Goal: Task Accomplishment & Management: Use online tool/utility

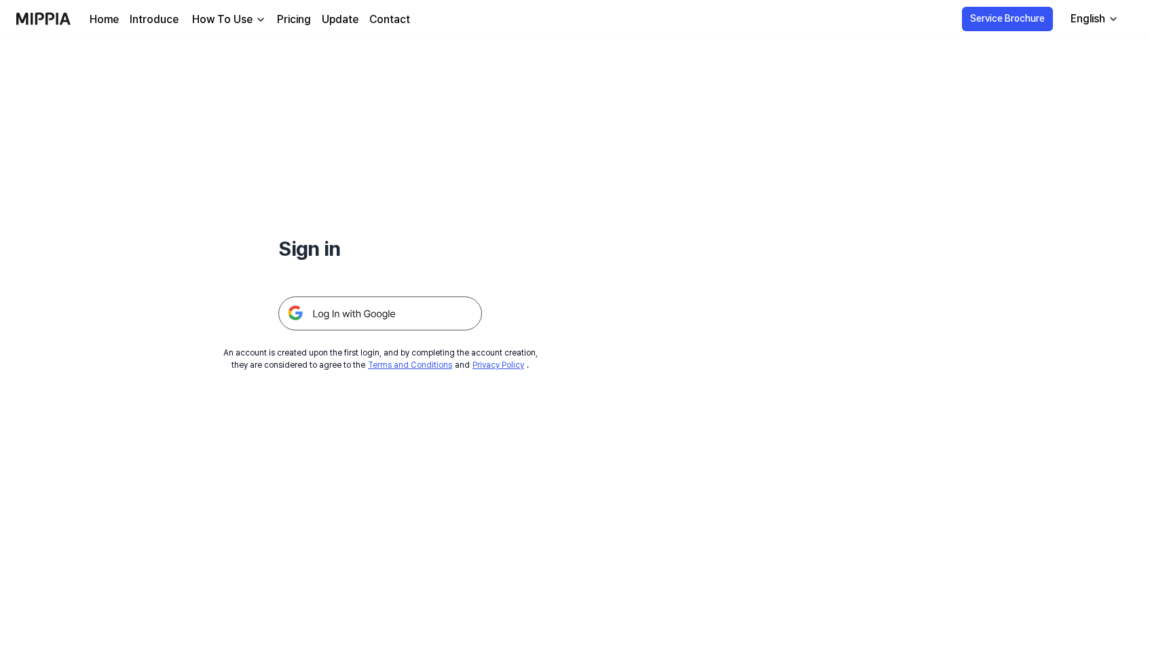
click at [337, 309] on img at bounding box center [380, 314] width 204 height 34
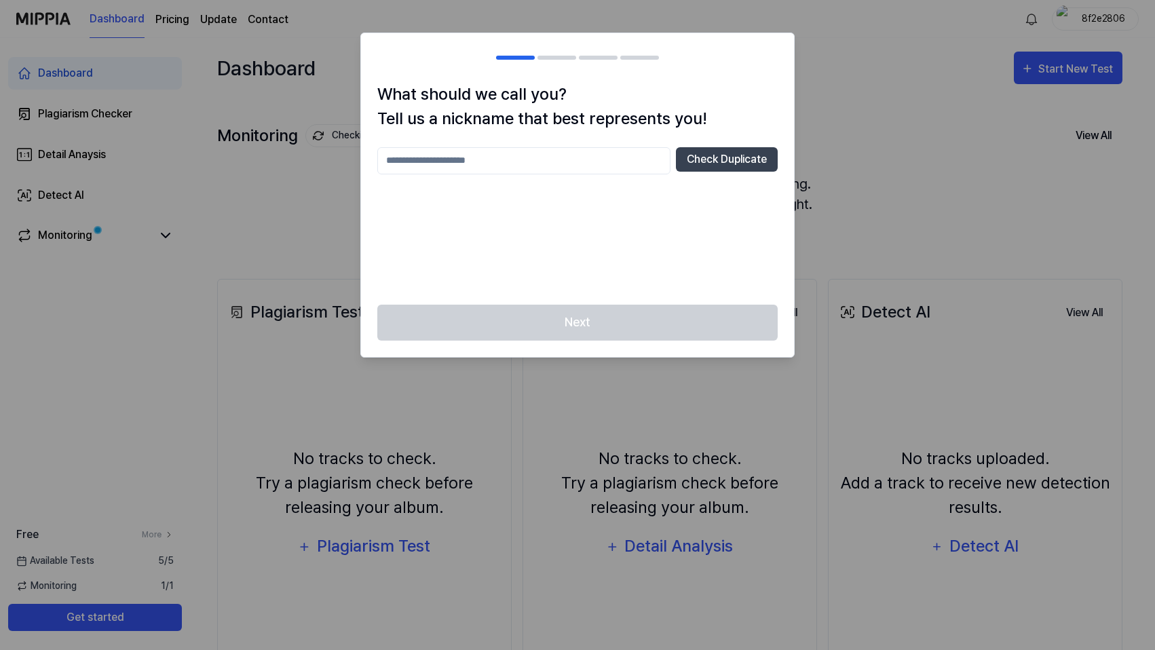
click at [850, 67] on div at bounding box center [577, 325] width 1155 height 650
click at [883, 164] on div at bounding box center [577, 325] width 1155 height 650
click at [550, 156] on input "text" at bounding box center [523, 160] width 293 height 27
drag, startPoint x: 716, startPoint y: 165, endPoint x: 625, endPoint y: 225, distance: 109.2
click at [625, 225] on div "**** Check Duplicate" at bounding box center [577, 217] width 400 height 141
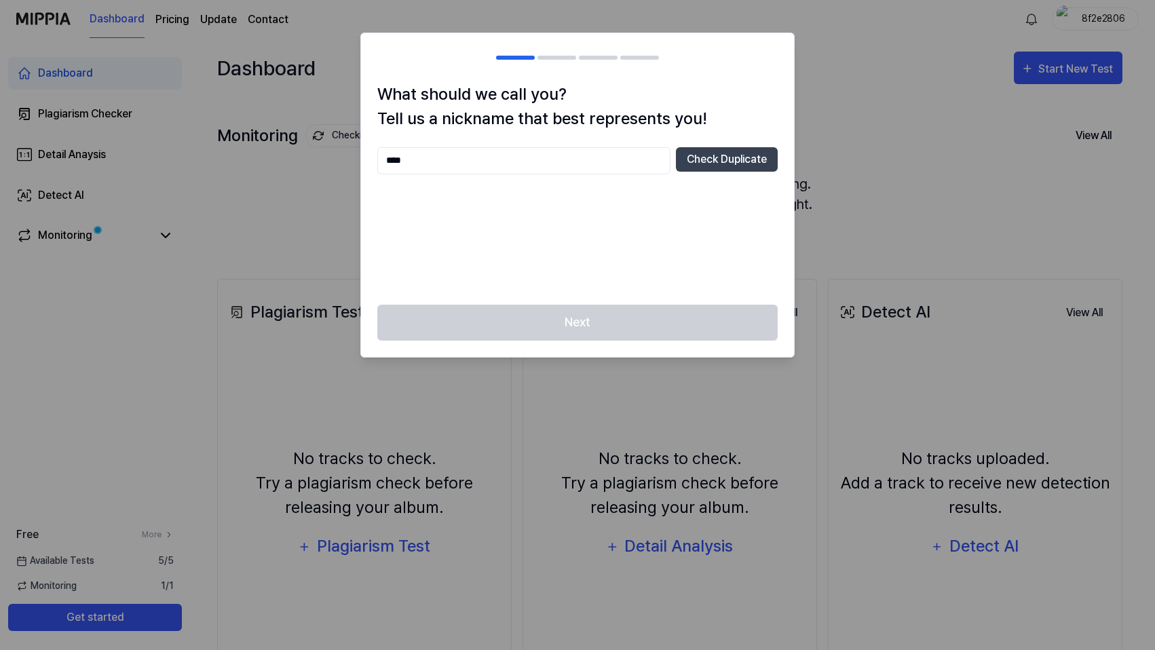
drag, startPoint x: 455, startPoint y: 162, endPoint x: 265, endPoint y: 149, distance: 190.5
click at [265, 149] on body "Dashboard Pricing Update Contact 8f2e2806 Dashboard Plagiarism Checker Detail A…" at bounding box center [575, 325] width 1150 height 650
type input "******"
click at [595, 318] on div "Next" at bounding box center [577, 331] width 433 height 52
click at [717, 159] on button "Check Duplicate" at bounding box center [727, 159] width 102 height 24
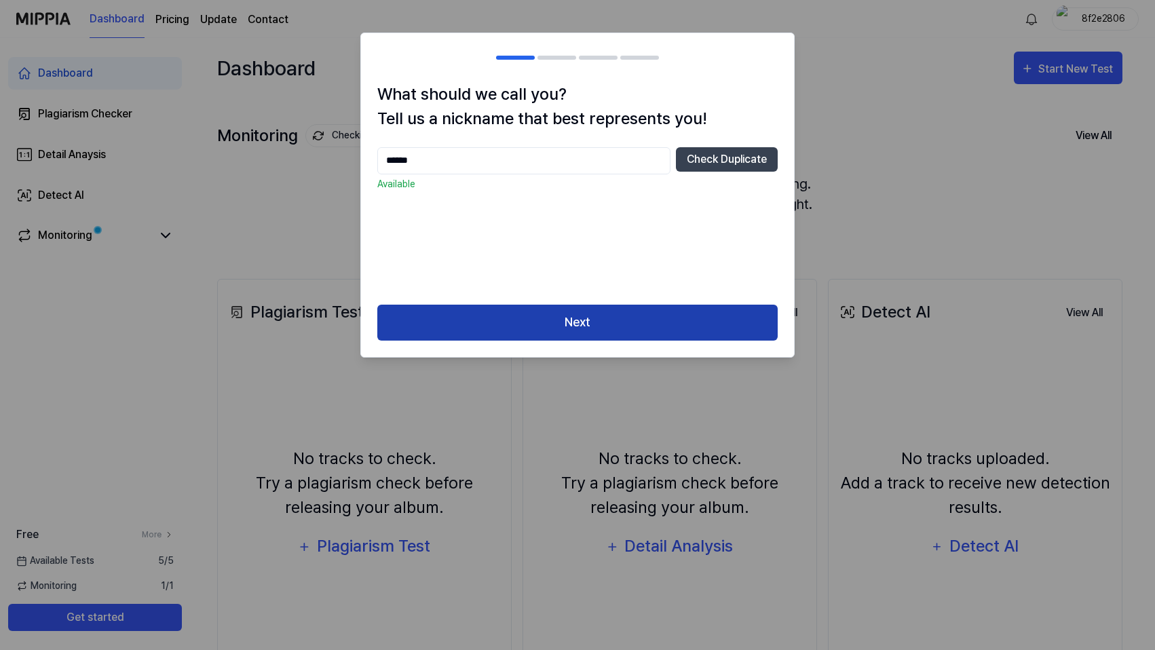
click at [555, 320] on button "Next" at bounding box center [577, 323] width 400 height 36
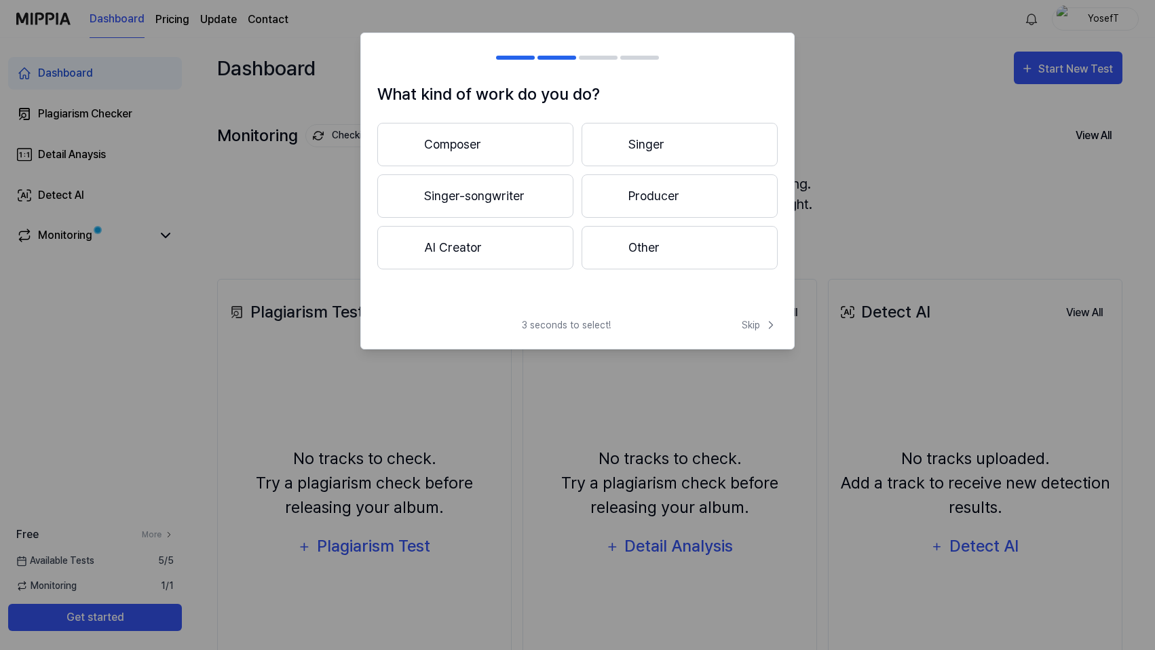
click at [670, 145] on button "Singer" at bounding box center [680, 144] width 196 height 43
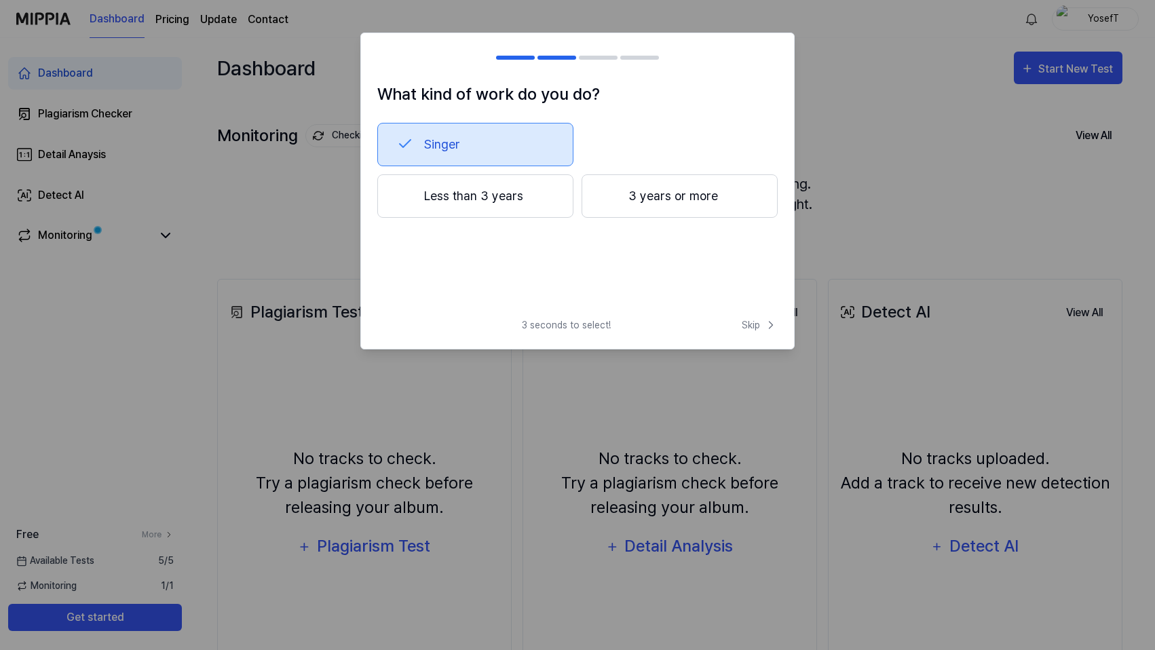
click at [613, 199] on div at bounding box center [609, 195] width 16 height 16
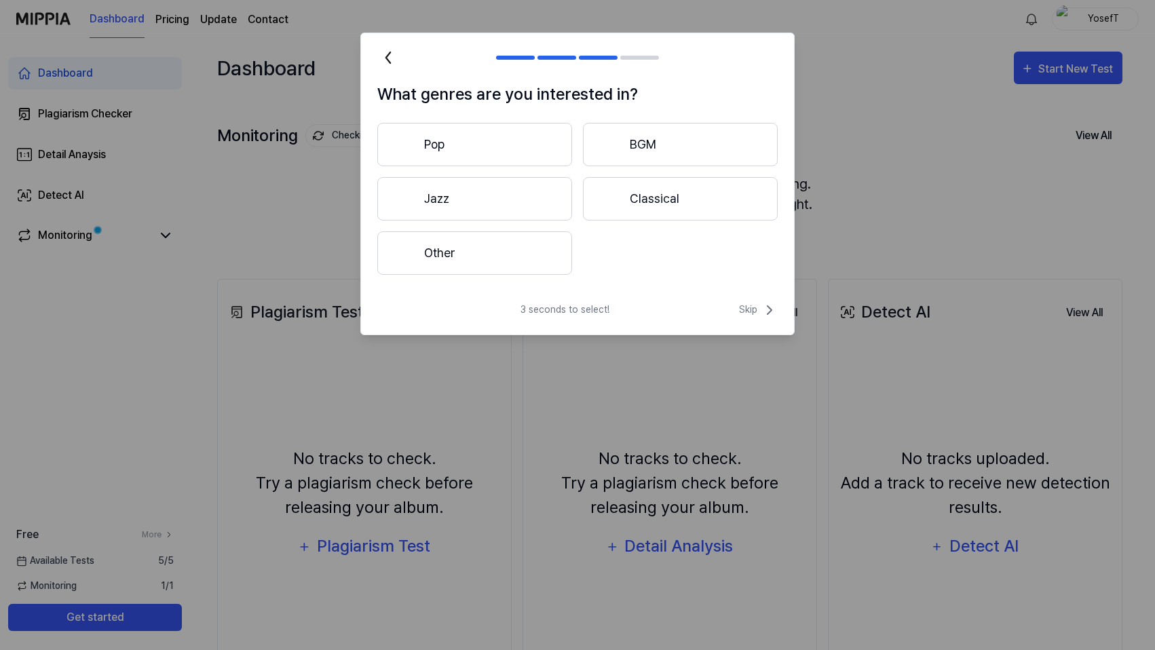
click at [513, 252] on button "Other" at bounding box center [474, 252] width 195 height 43
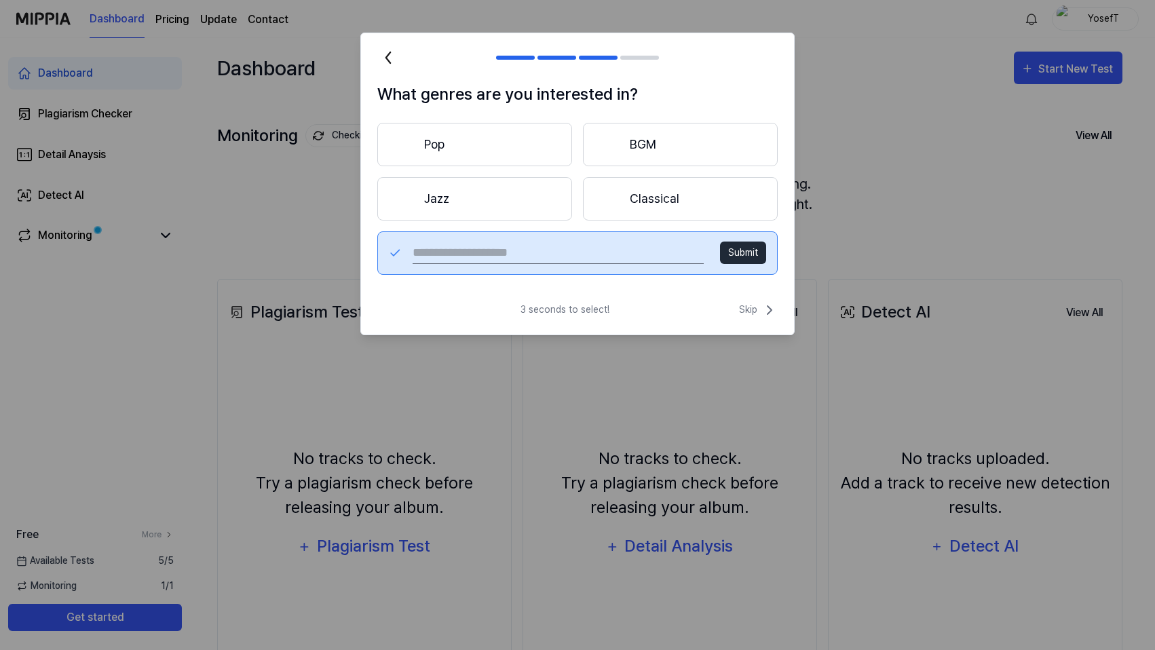
click at [568, 244] on input "text" at bounding box center [558, 253] width 291 height 22
type input "******"
click at [747, 247] on button "Submit" at bounding box center [743, 253] width 46 height 22
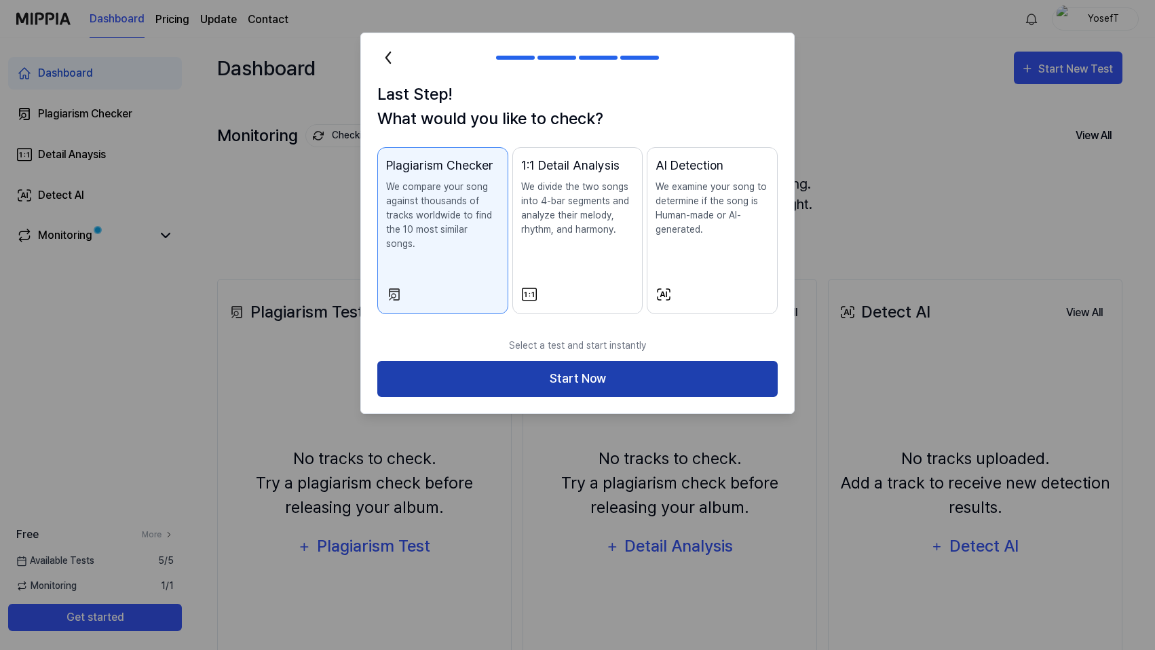
click at [625, 361] on button "Start Now" at bounding box center [577, 379] width 400 height 36
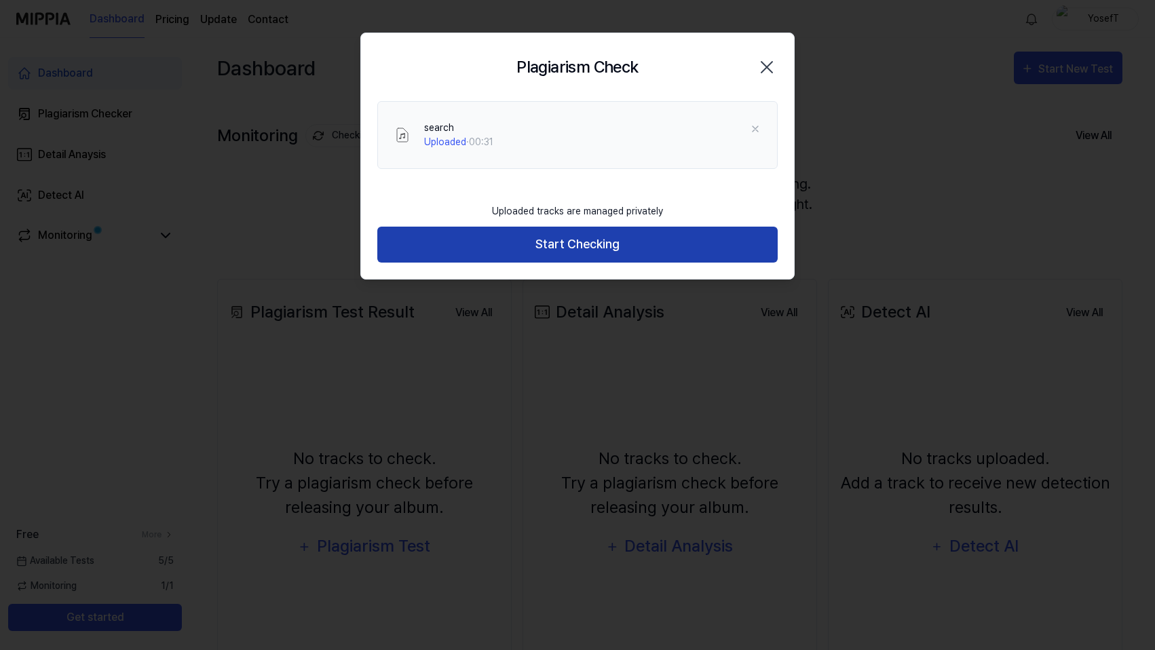
click at [549, 248] on button "Start Checking" at bounding box center [577, 245] width 400 height 36
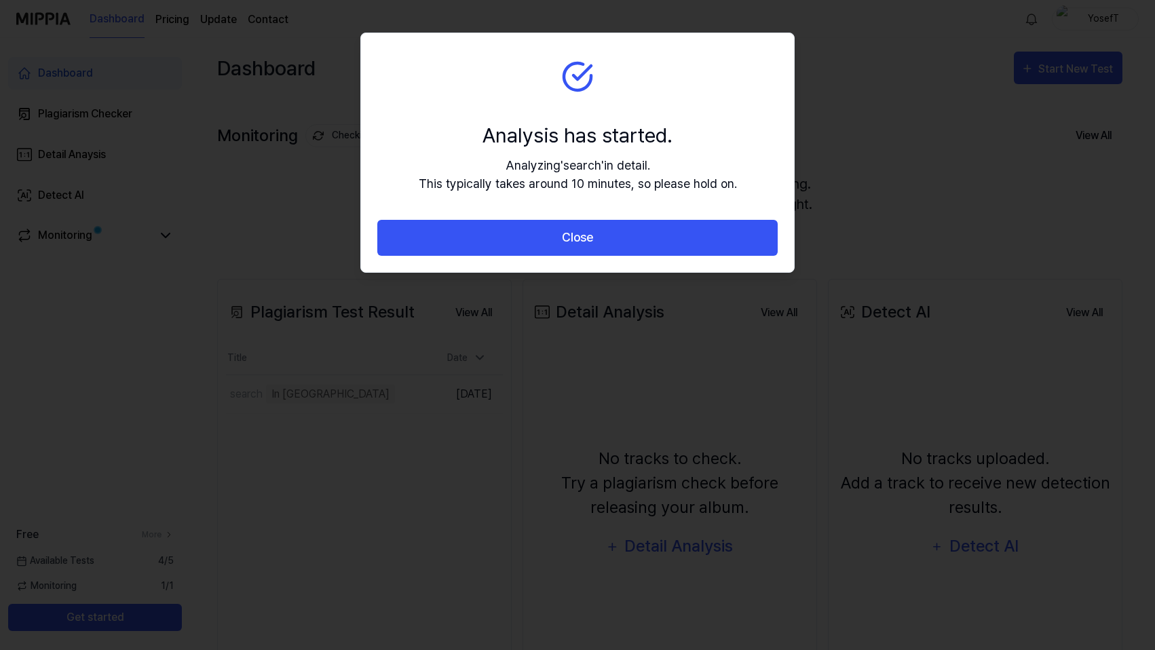
click at [521, 153] on div "Analysis has started. Analyzing ' search ' in detail. This typically takes arou…" at bounding box center [578, 156] width 318 height 73
click at [561, 82] on icon at bounding box center [577, 76] width 33 height 33
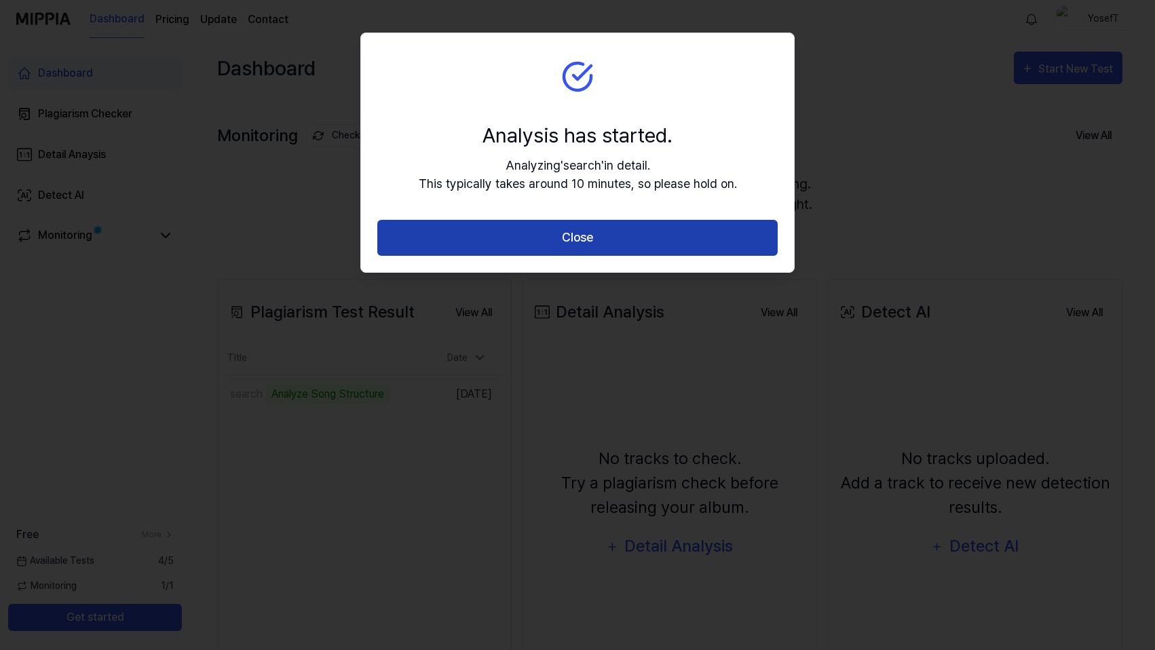
click at [547, 242] on button "Close" at bounding box center [577, 238] width 400 height 36
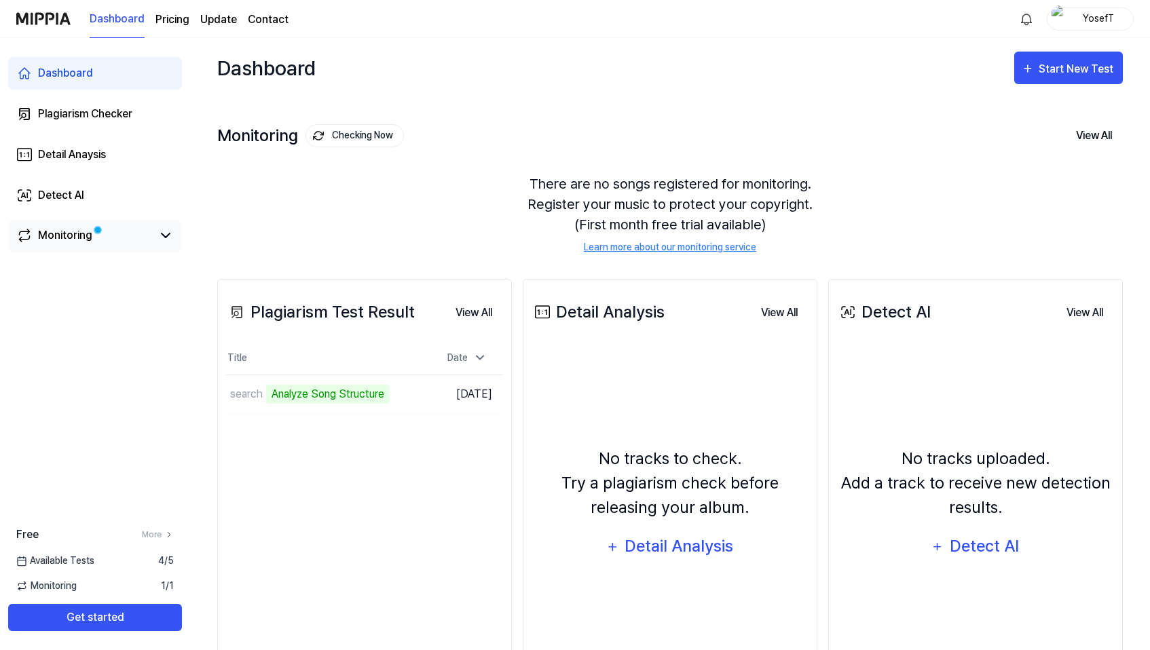
click at [174, 235] on div "Monitoring" at bounding box center [95, 236] width 174 height 33
click at [168, 235] on icon at bounding box center [166, 235] width 8 height 4
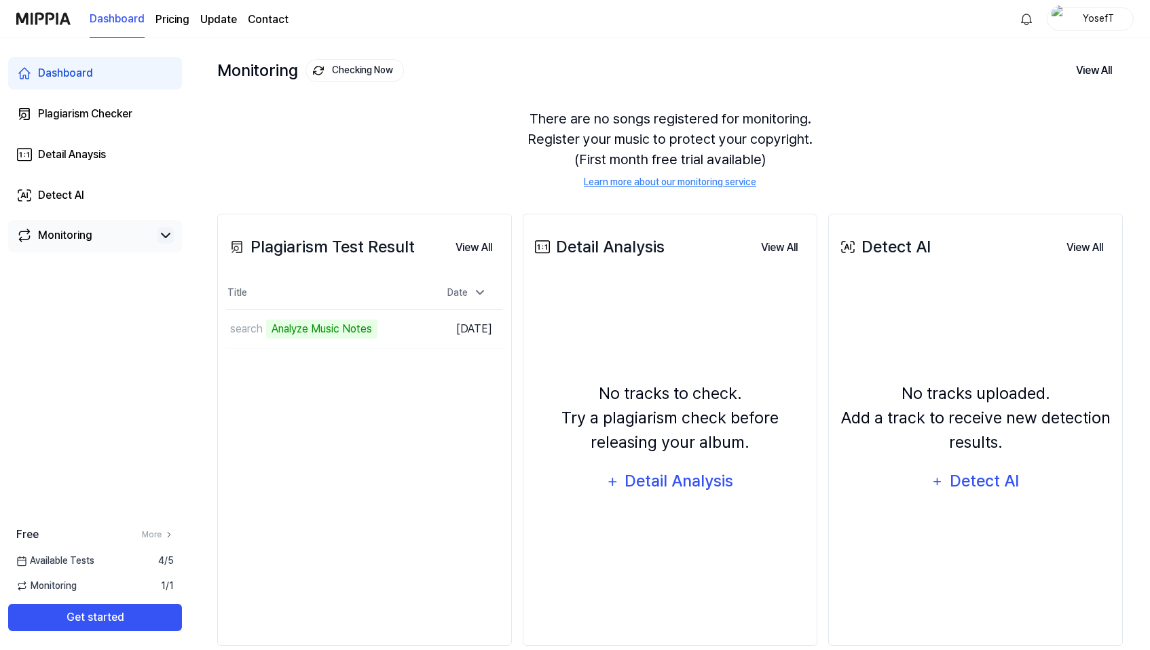
scroll to position [88, 0]
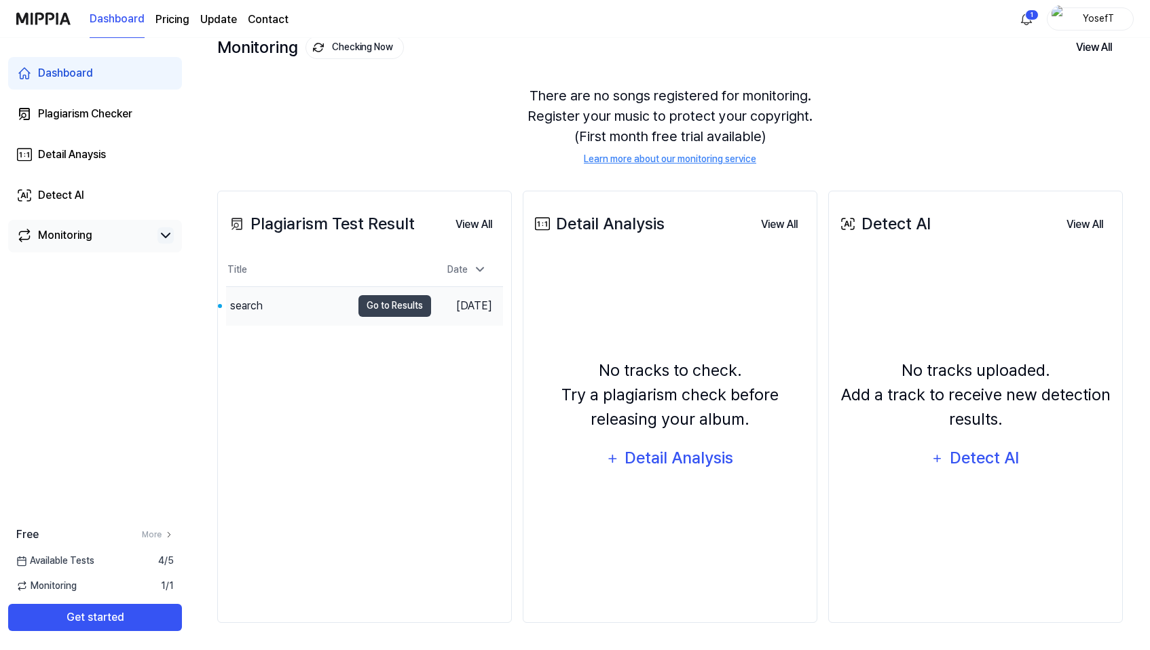
click at [274, 316] on div "search" at bounding box center [289, 306] width 126 height 38
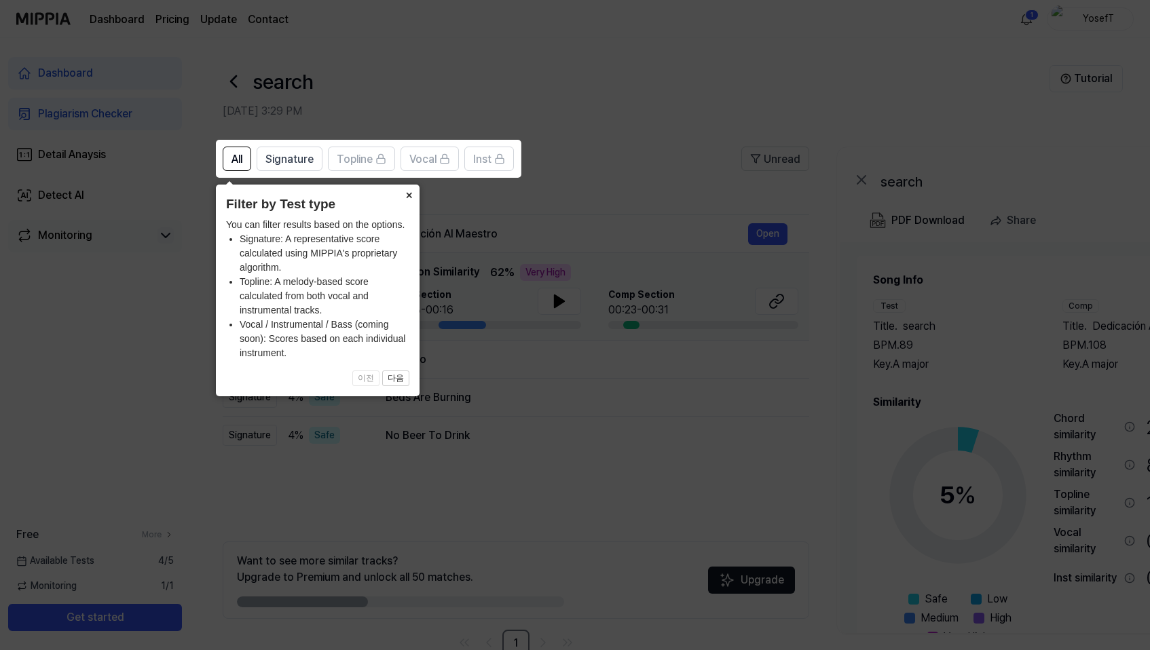
click at [415, 191] on button "×" at bounding box center [409, 194] width 22 height 19
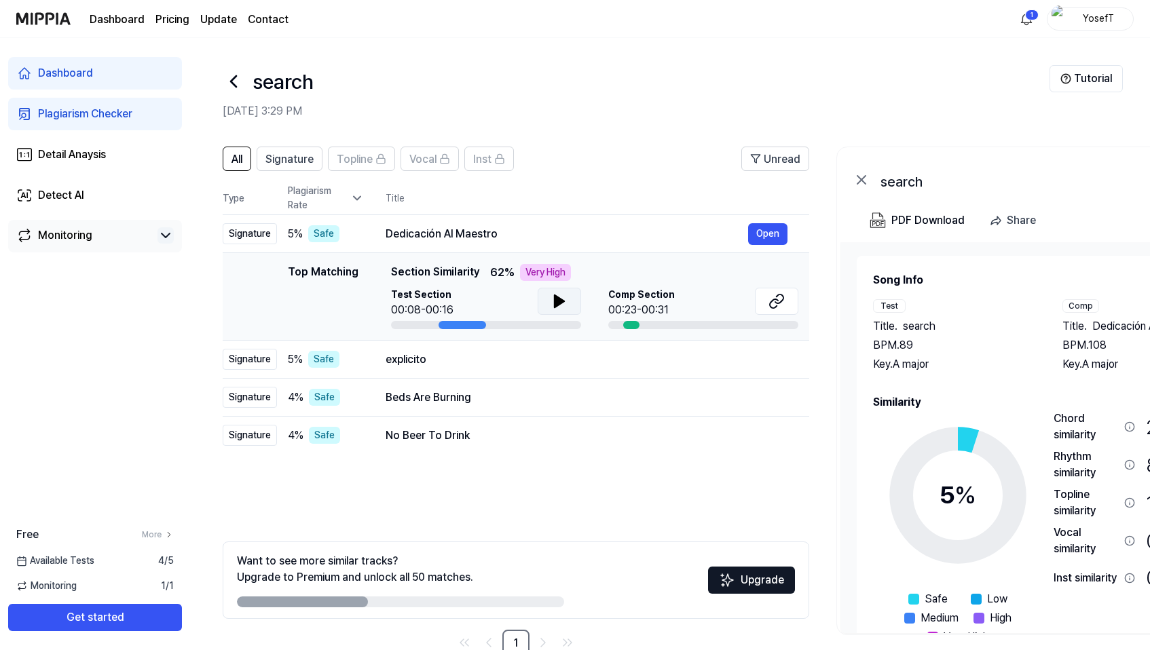
click at [552, 303] on icon at bounding box center [559, 301] width 16 height 16
click at [472, 358] on div "explicito" at bounding box center [567, 360] width 362 height 16
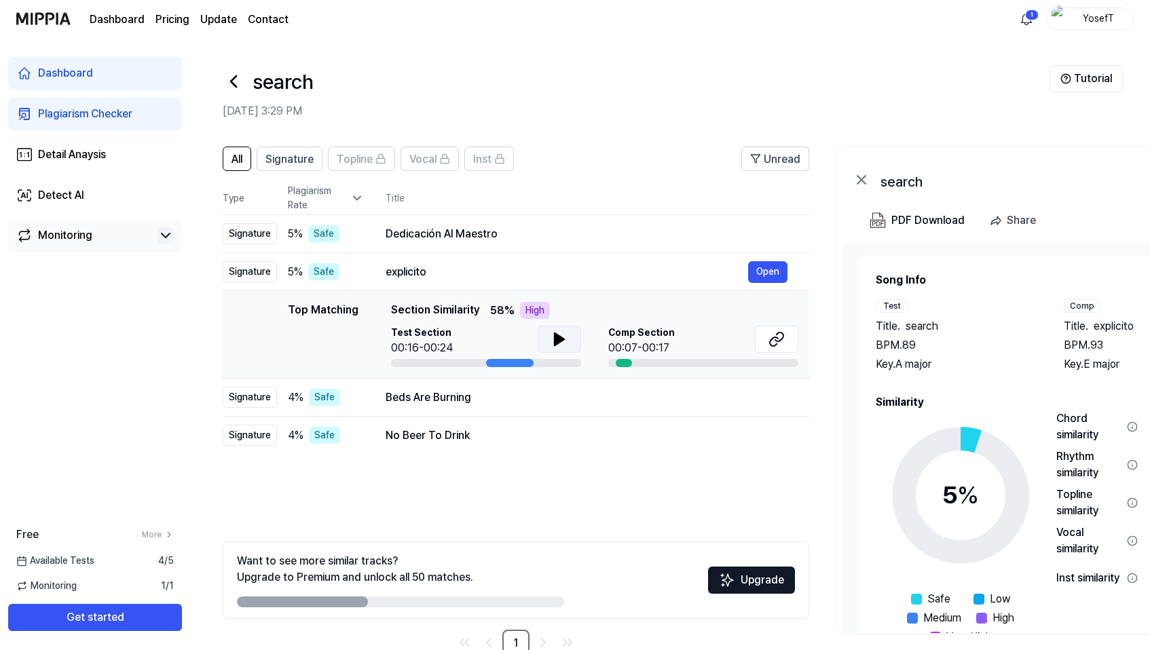
click at [554, 336] on icon at bounding box center [559, 339] width 10 height 12
click at [557, 339] on icon at bounding box center [556, 339] width 3 height 11
click at [517, 272] on div "explicito" at bounding box center [567, 272] width 362 height 16
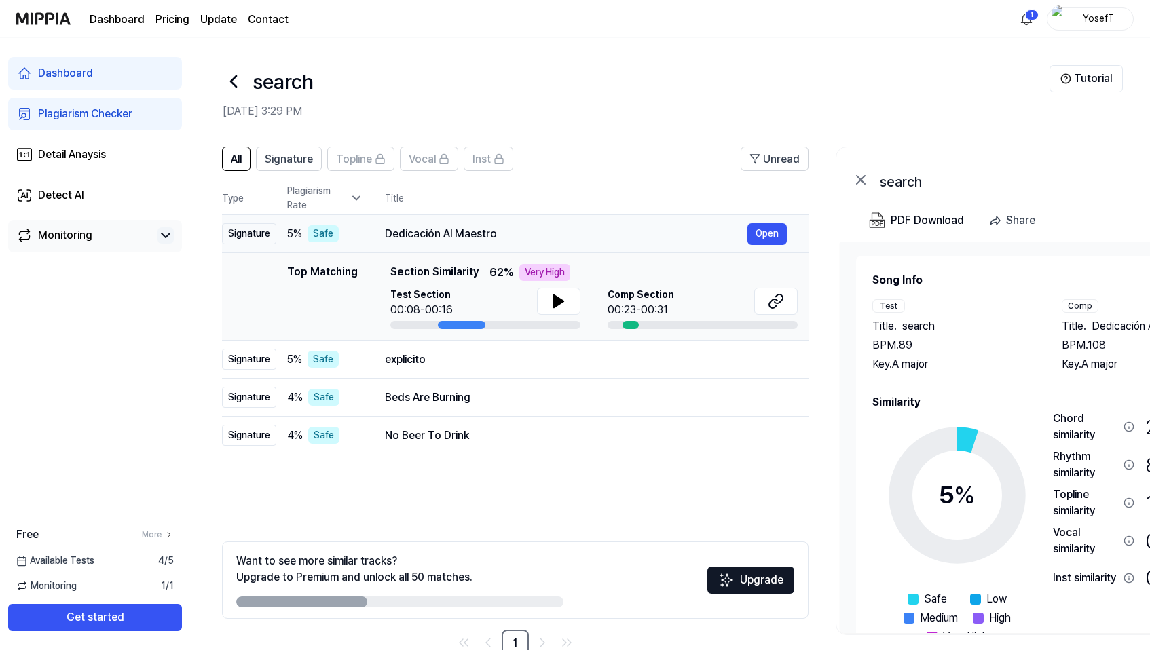
click at [501, 238] on div "Dedicación Al Maestro" at bounding box center [566, 234] width 362 height 16
click at [487, 298] on div "Test Section 00:08-00:16" at bounding box center [485, 303] width 190 height 31
click at [768, 234] on button "Open" at bounding box center [766, 234] width 39 height 22
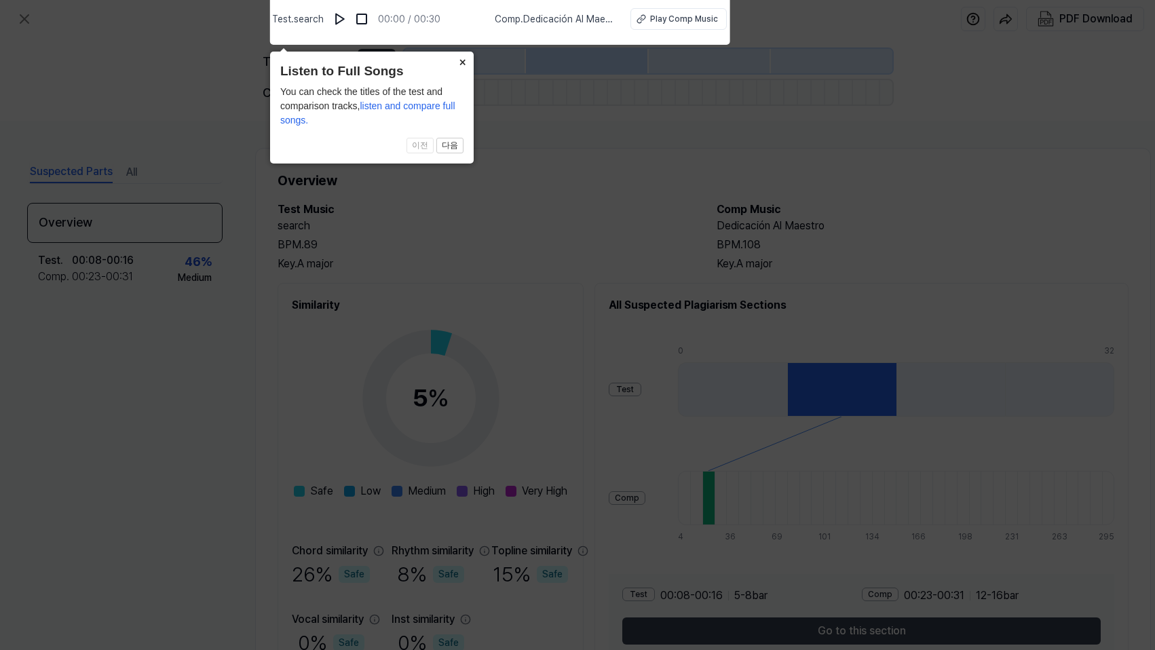
click at [462, 62] on button "×" at bounding box center [463, 61] width 22 height 19
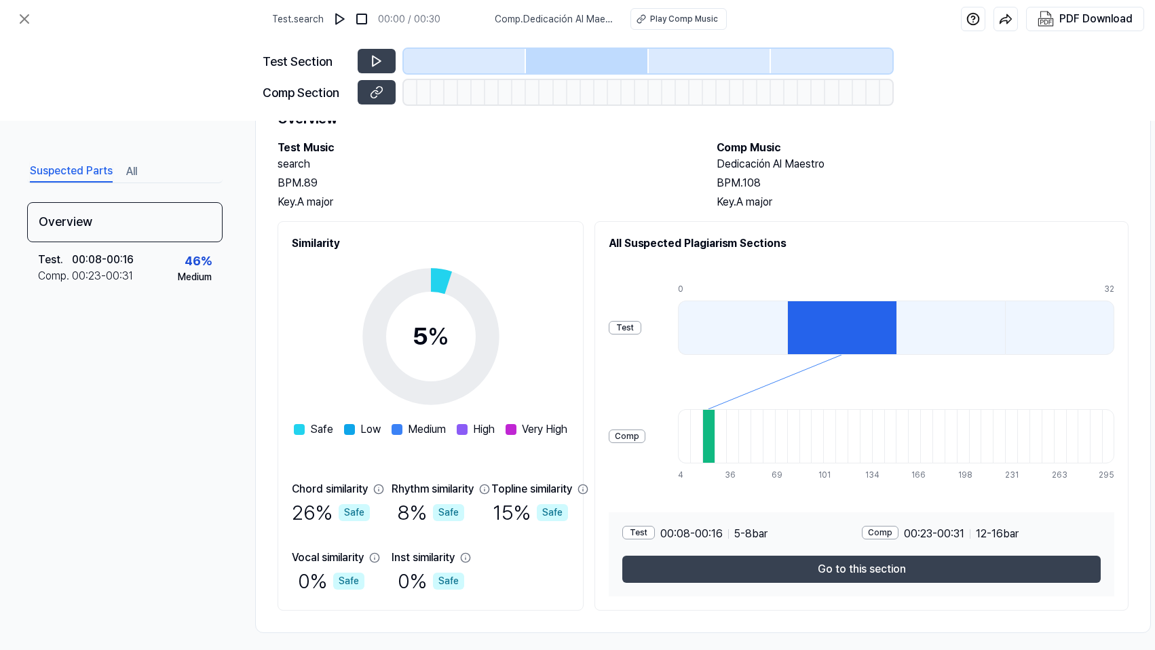
scroll to position [77, 0]
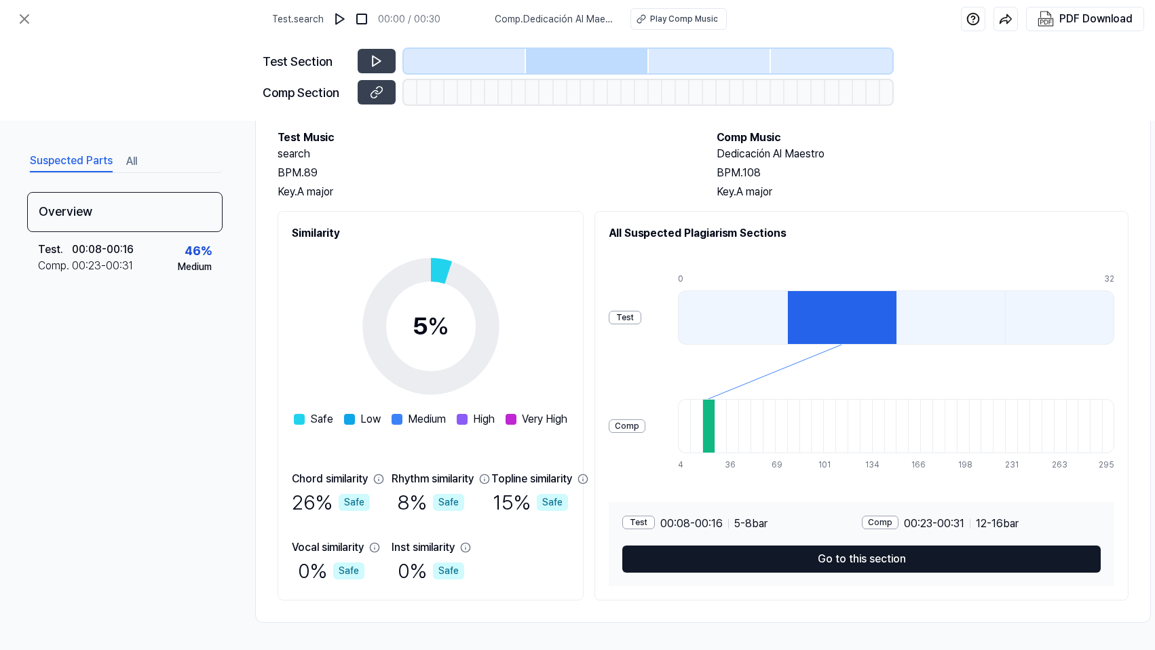
click at [792, 550] on button "Go to this section" at bounding box center [861, 559] width 478 height 27
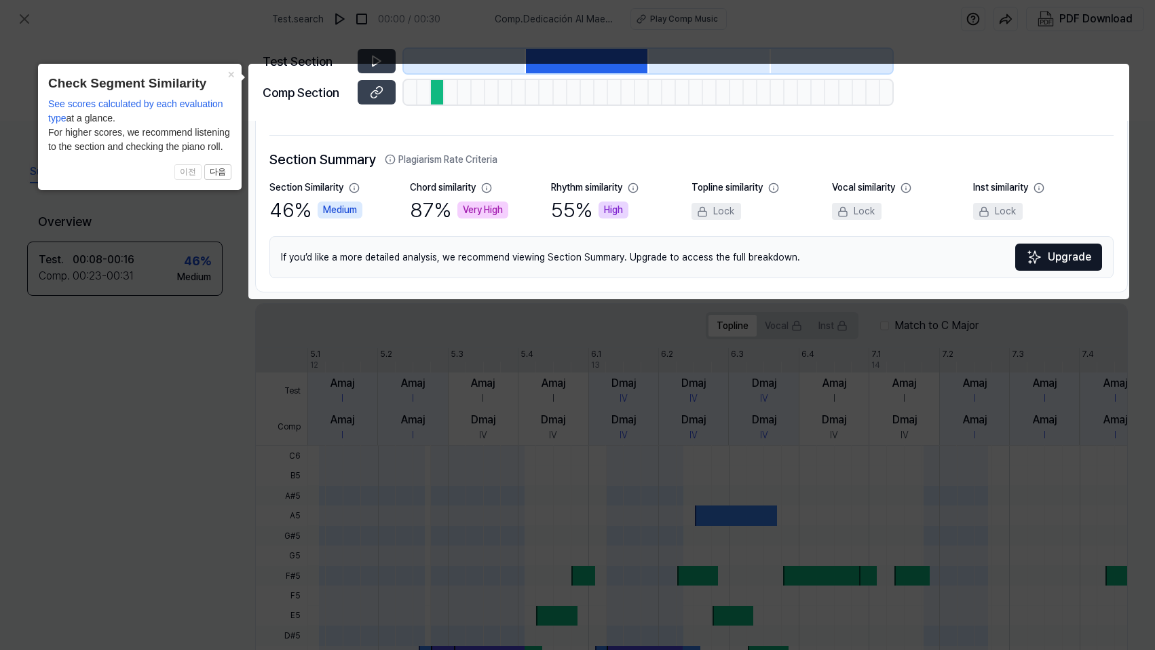
click at [374, 66] on body "Test . search 00:00 / 00:30 Comp . Dedicación Al Maestro Play Comp Music PDF Do…" at bounding box center [577, 325] width 1155 height 650
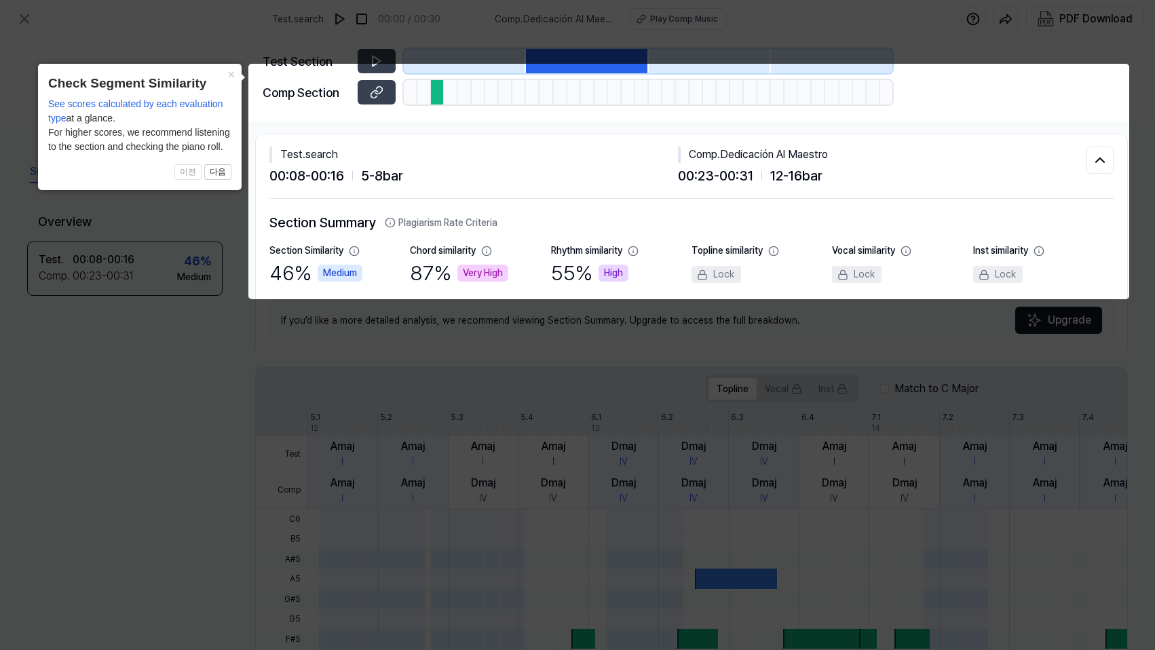
scroll to position [0, 0]
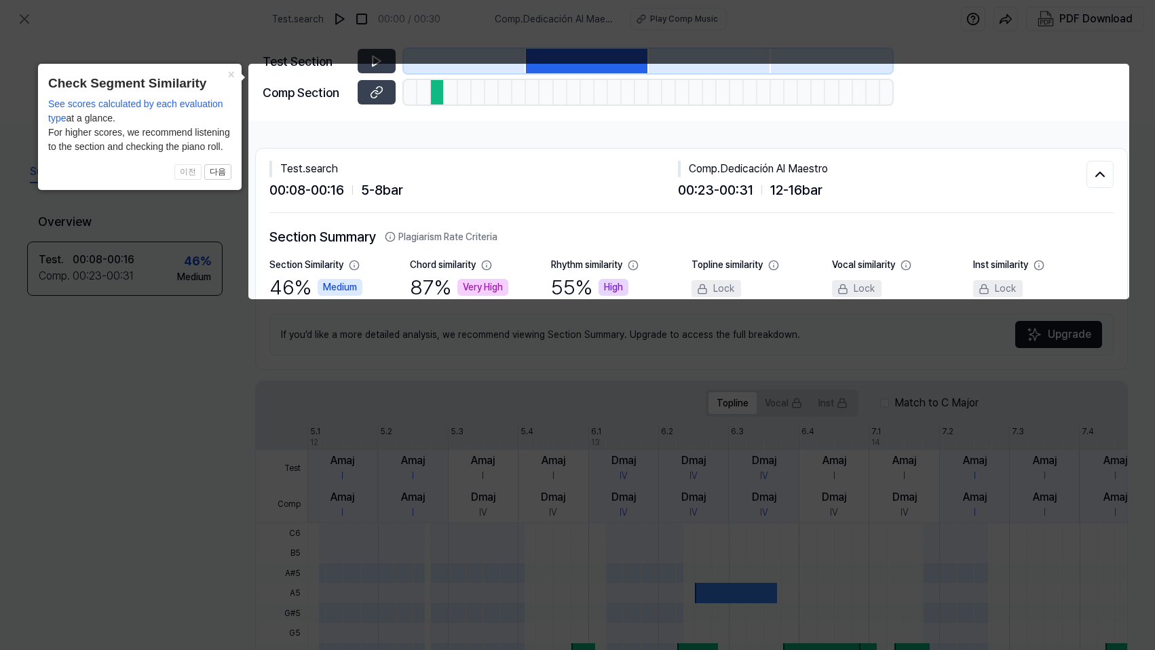
click at [375, 69] on body "Test . search 00:00 / 00:30 Comp . Dedicación Al Maestro Play Comp Music PDF Do…" at bounding box center [577, 325] width 1155 height 650
click at [233, 73] on button "×" at bounding box center [231, 73] width 22 height 19
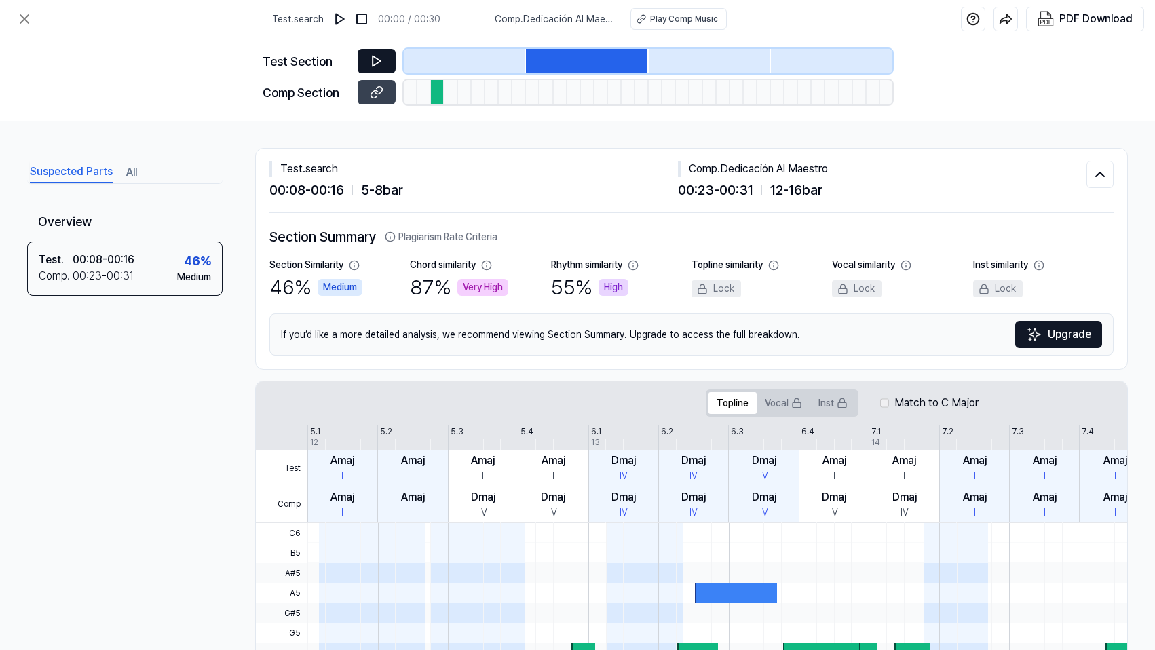
click at [375, 57] on icon at bounding box center [377, 61] width 8 height 10
click at [377, 60] on icon at bounding box center [377, 61] width 14 height 14
click at [590, 60] on div at bounding box center [587, 61] width 122 height 24
click at [342, 19] on img at bounding box center [340, 19] width 14 height 14
click at [342, 19] on img at bounding box center [342, 19] width 14 height 14
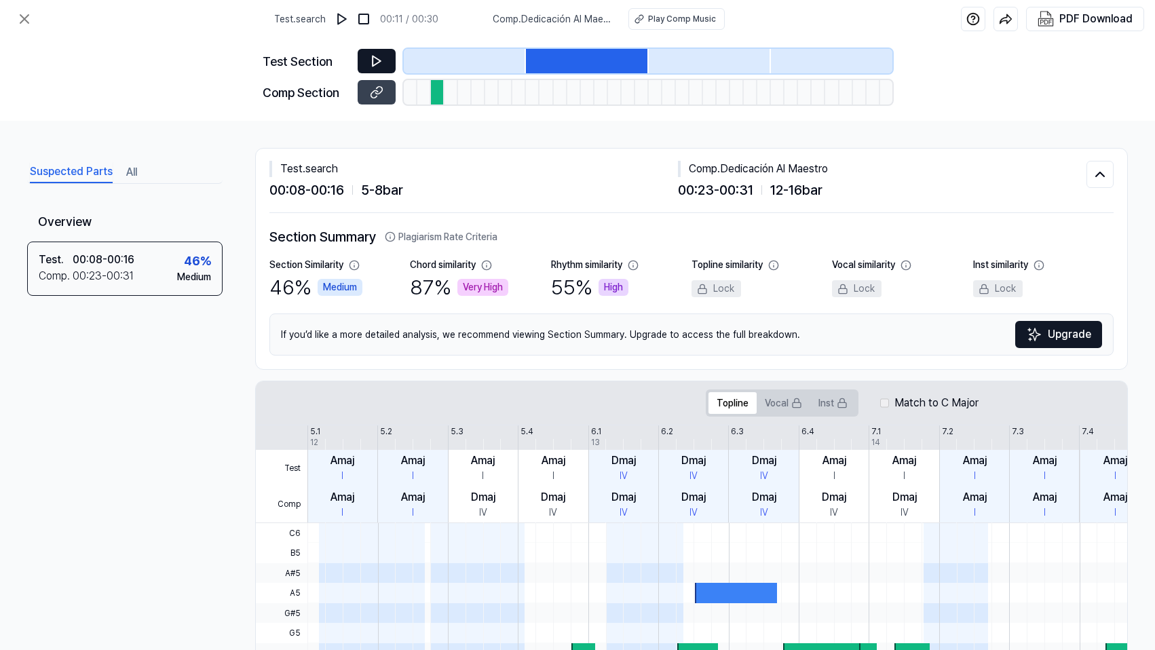
click at [607, 20] on span "Comp . Dedicación Al Maestro" at bounding box center [552, 19] width 119 height 14
click at [668, 18] on div "Play Comp Music" at bounding box center [682, 19] width 68 height 12
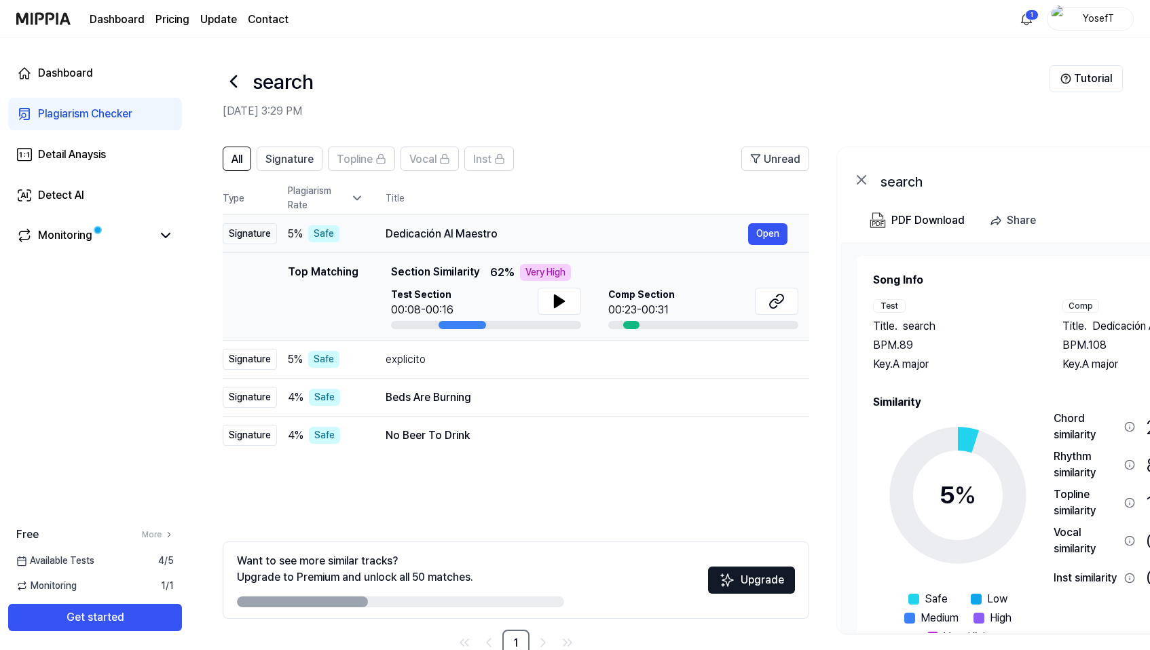
click at [381, 229] on td "Dedicación Al Maestro Open" at bounding box center [586, 234] width 445 height 38
click at [447, 274] on span "Section Similarity" at bounding box center [435, 272] width 88 height 17
click at [458, 226] on div "Dedicación Al Maestro" at bounding box center [567, 234] width 362 height 16
click at [456, 235] on div "Dedicación Al Maestro" at bounding box center [567, 234] width 362 height 16
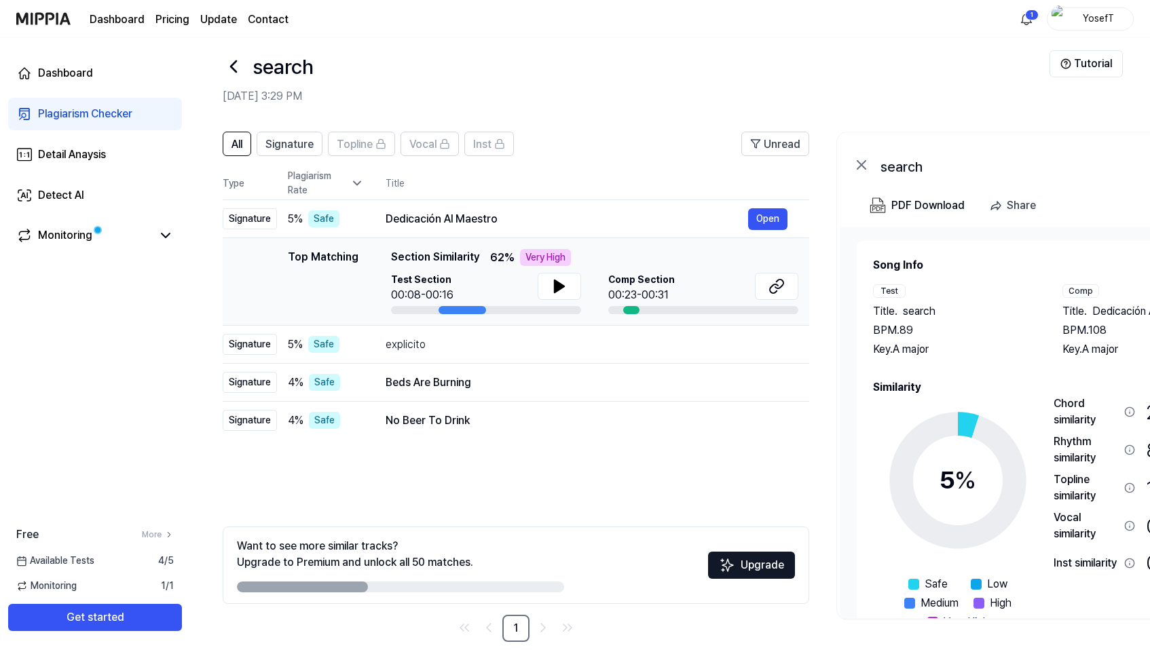
scroll to position [34, 0]
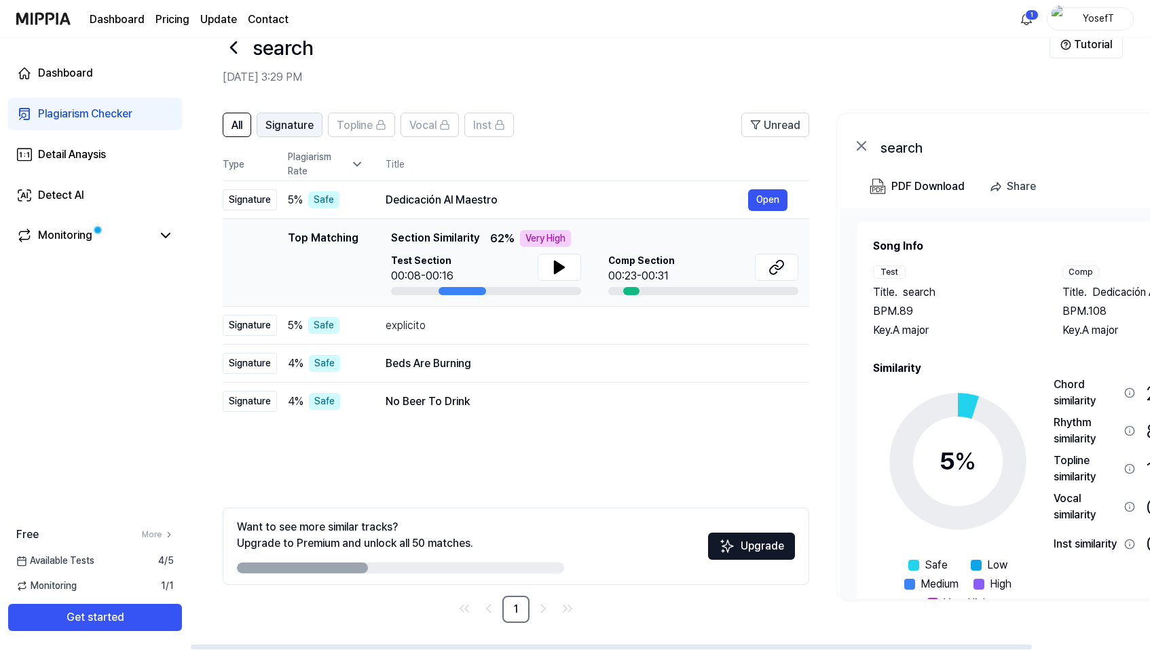
click at [293, 121] on span "Signature" at bounding box center [289, 125] width 48 height 16
click at [164, 231] on icon at bounding box center [165, 235] width 16 height 16
click at [363, 163] on icon at bounding box center [357, 164] width 14 height 14
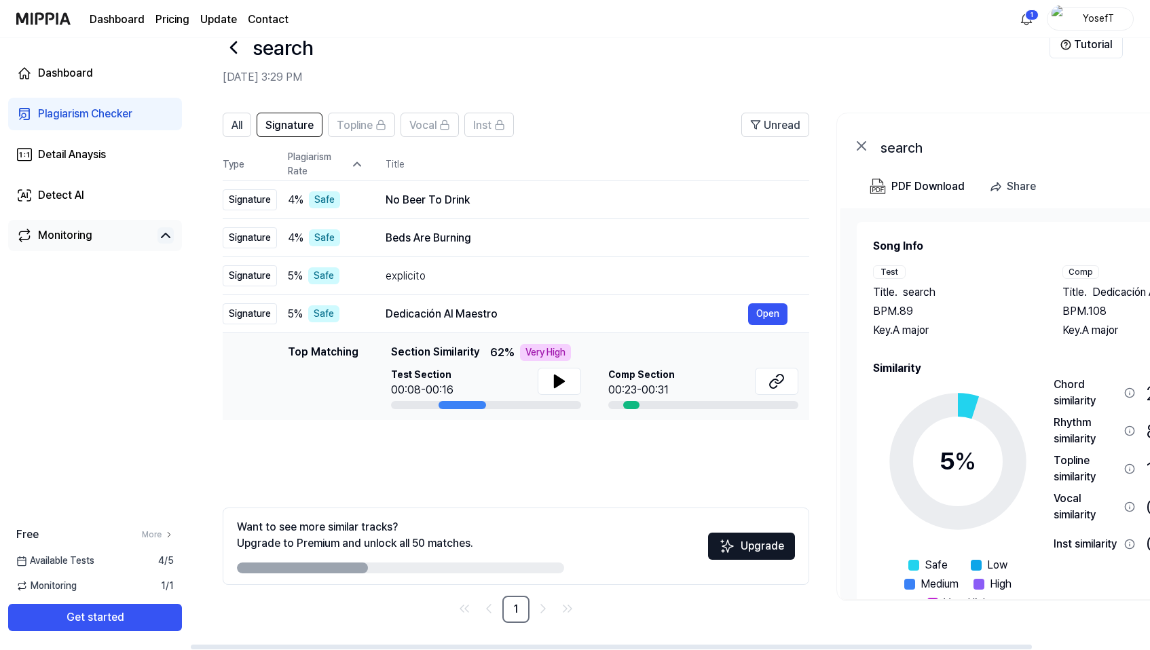
click at [745, 550] on button "Upgrade" at bounding box center [751, 546] width 87 height 27
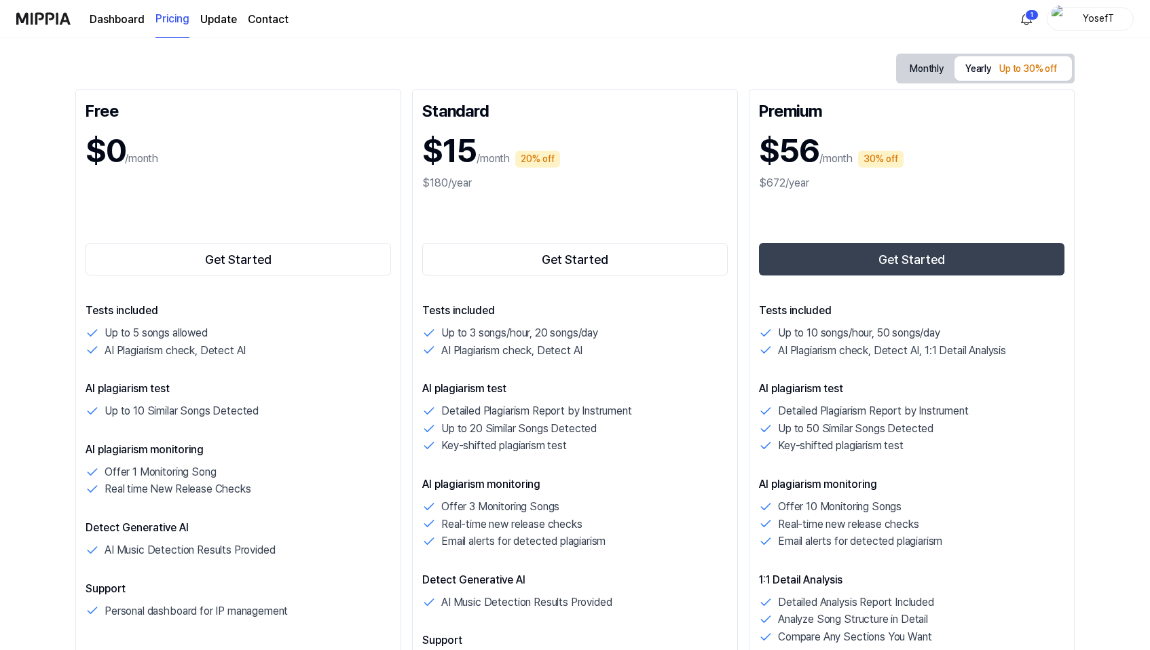
scroll to position [136, 0]
